Goal: Find specific page/section: Find specific page/section

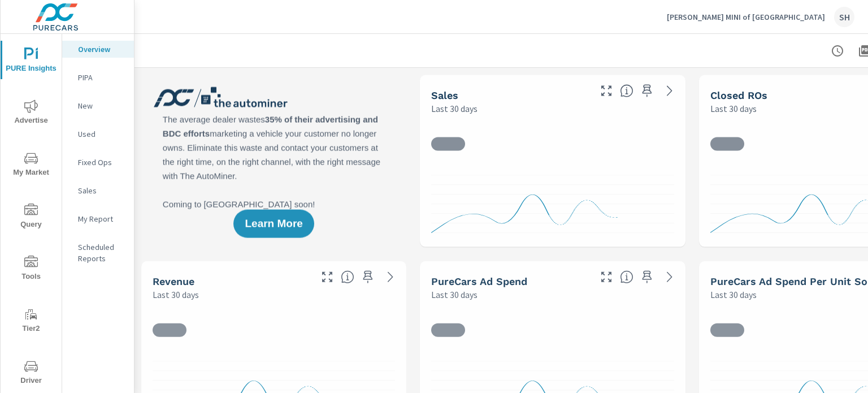
click at [33, 270] on span "Tools" at bounding box center [31, 270] width 54 height 28
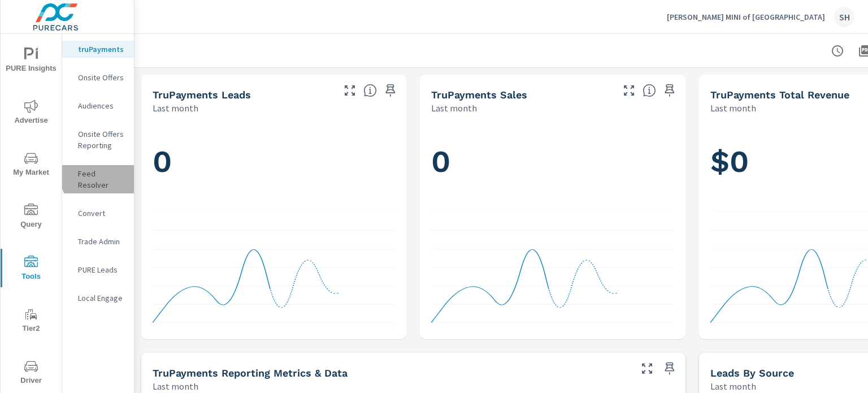
click at [100, 175] on p "Feed Resolver" at bounding box center [101, 179] width 47 height 23
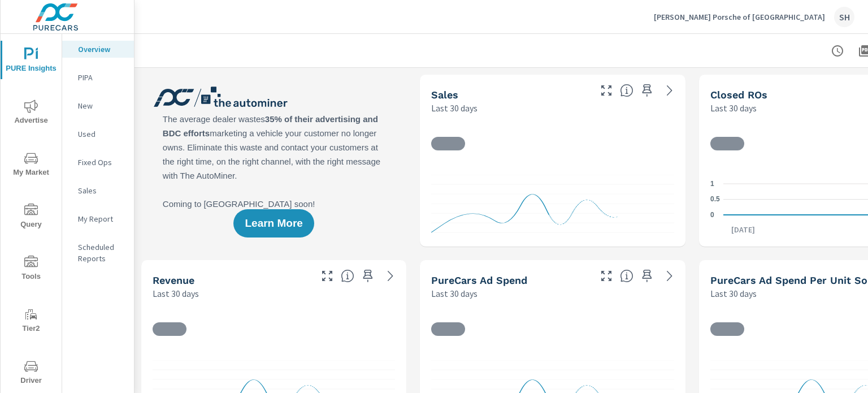
click at [27, 270] on span "Tools" at bounding box center [31, 270] width 54 height 28
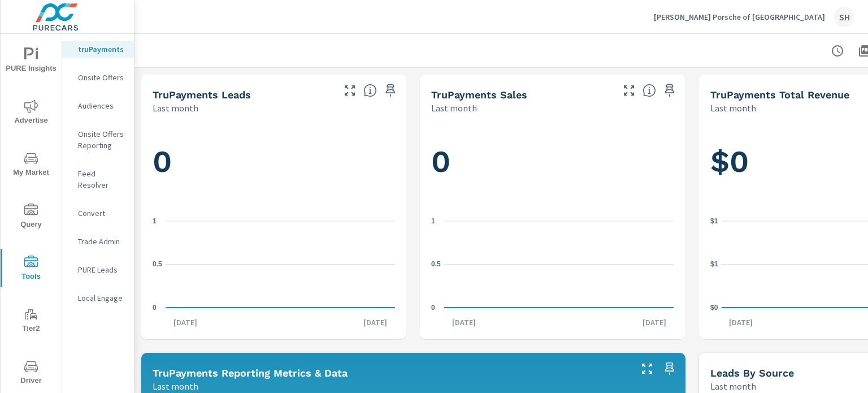
click at [103, 171] on p "Feed Resolver" at bounding box center [101, 179] width 47 height 23
